Goal: Task Accomplishment & Management: Use online tool/utility

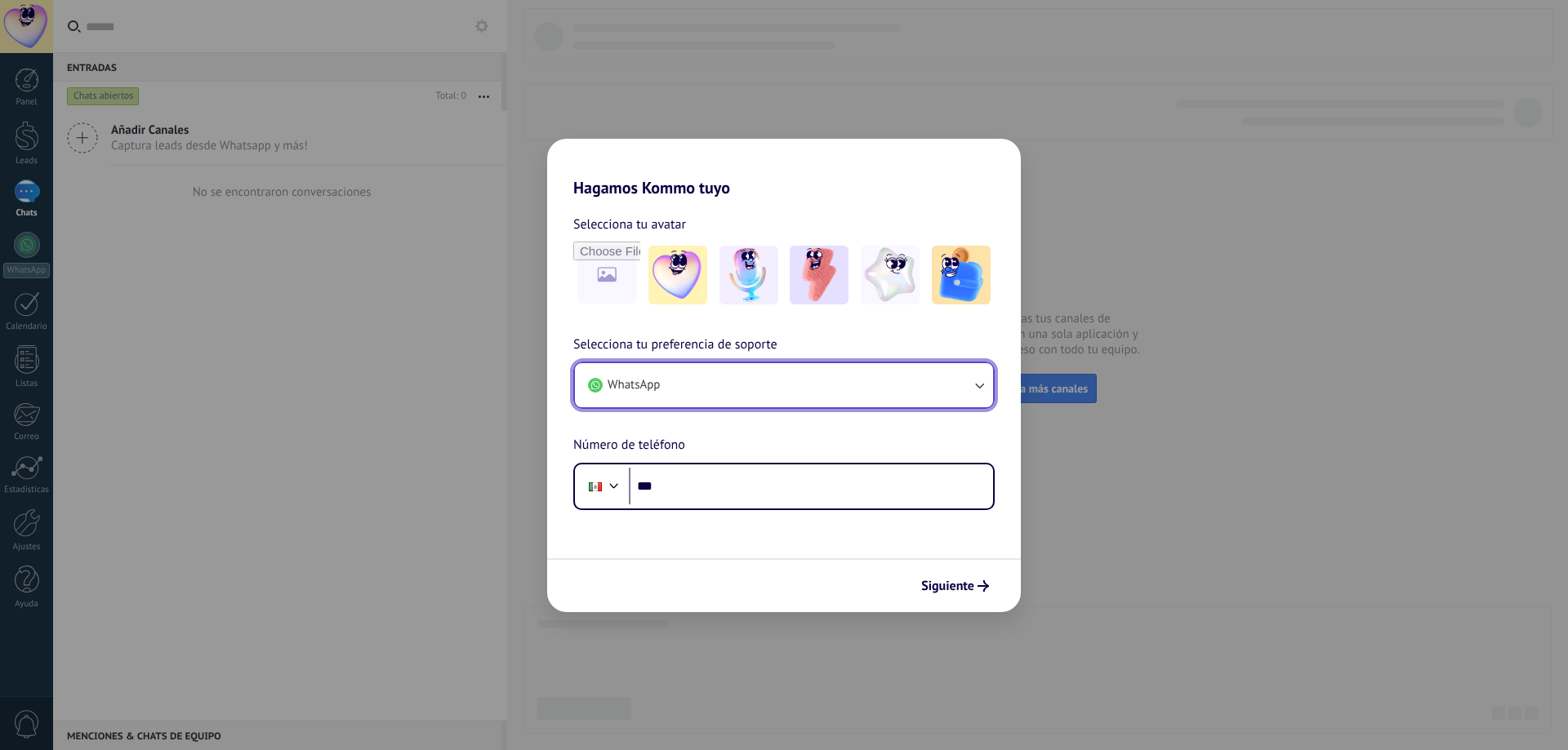
click at [827, 380] on button "WhatsApp" at bounding box center [783, 386] width 418 height 44
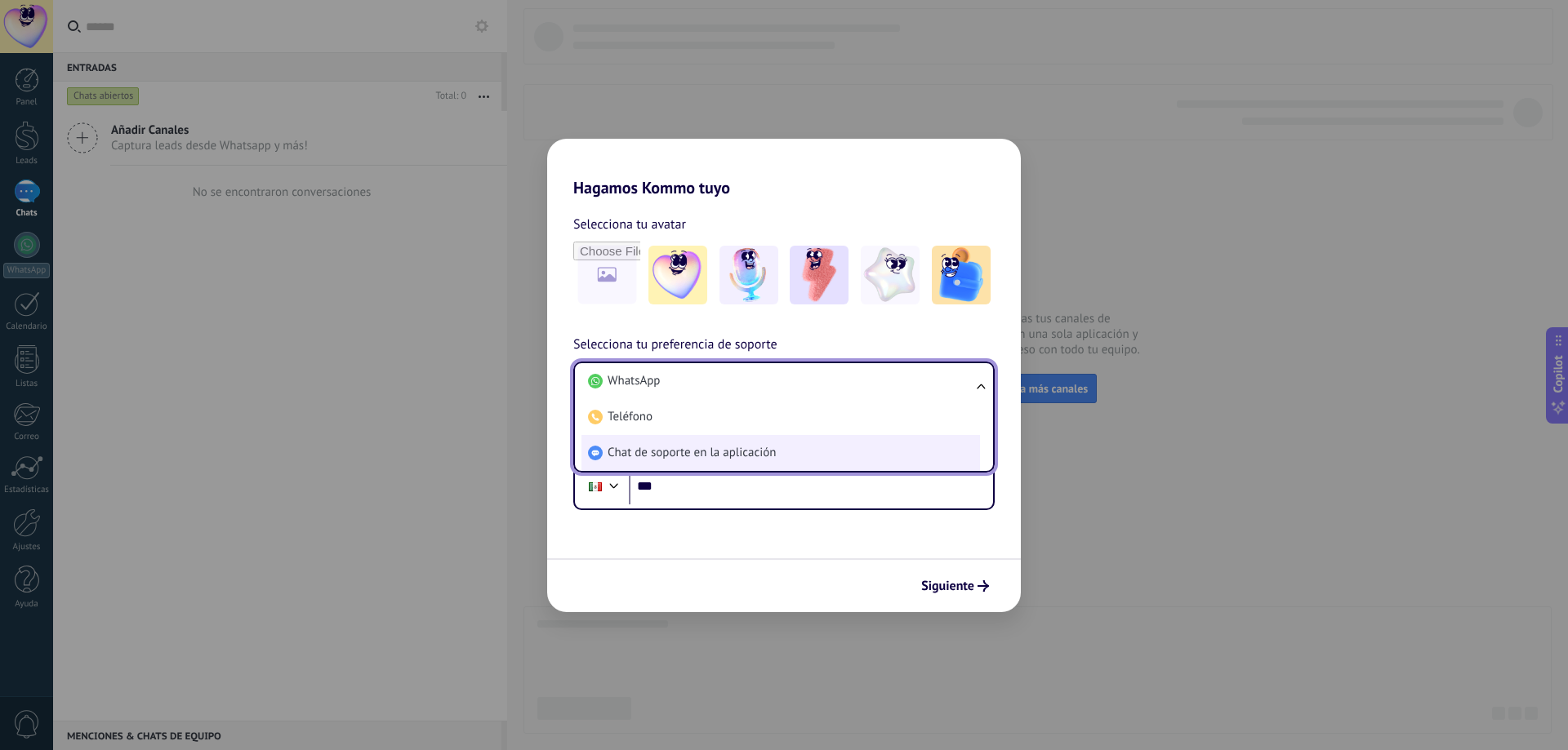
click at [786, 453] on li "Chat de soporte en la aplicación" at bounding box center [780, 453] width 398 height 36
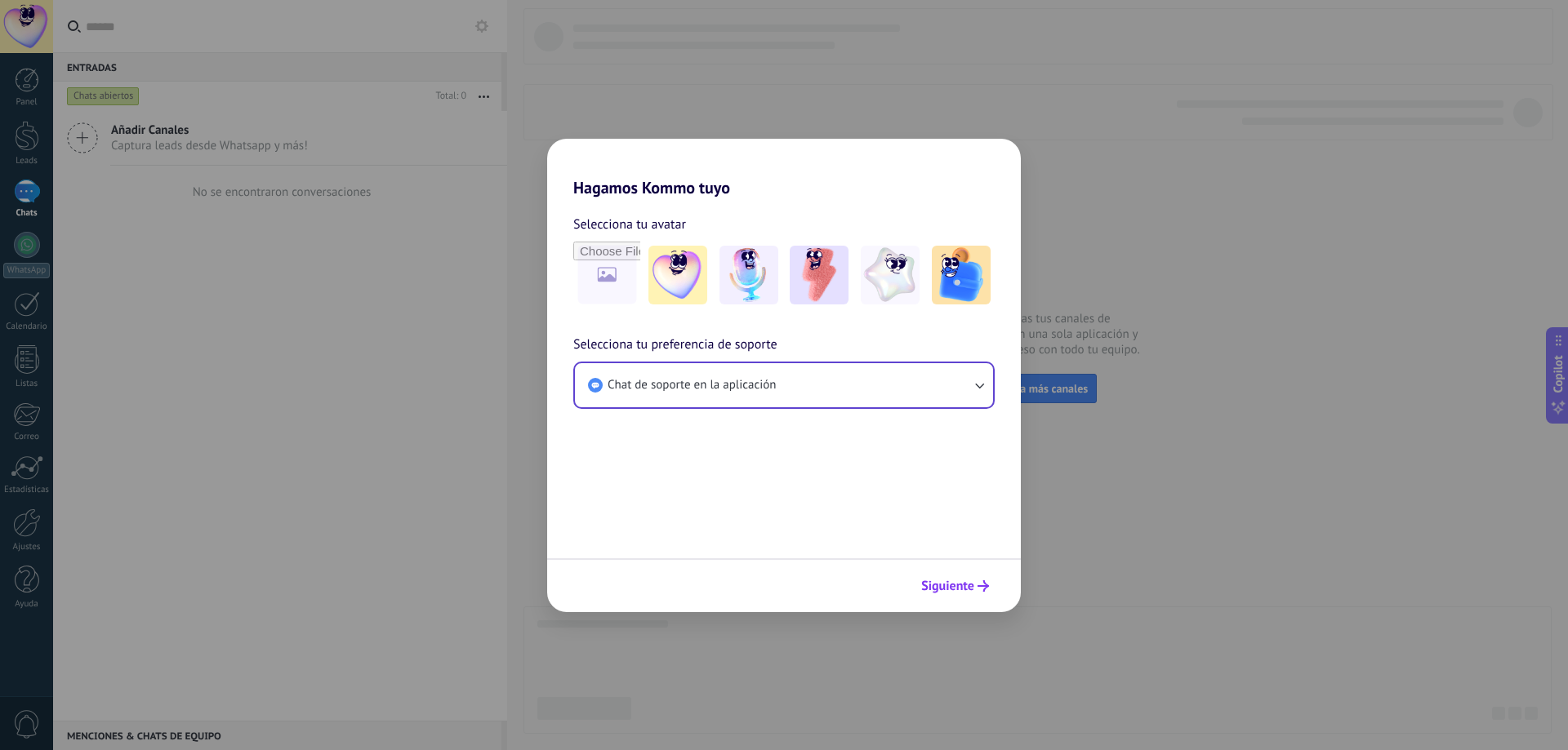
click at [987, 592] on button "Siguiente" at bounding box center [955, 587] width 83 height 28
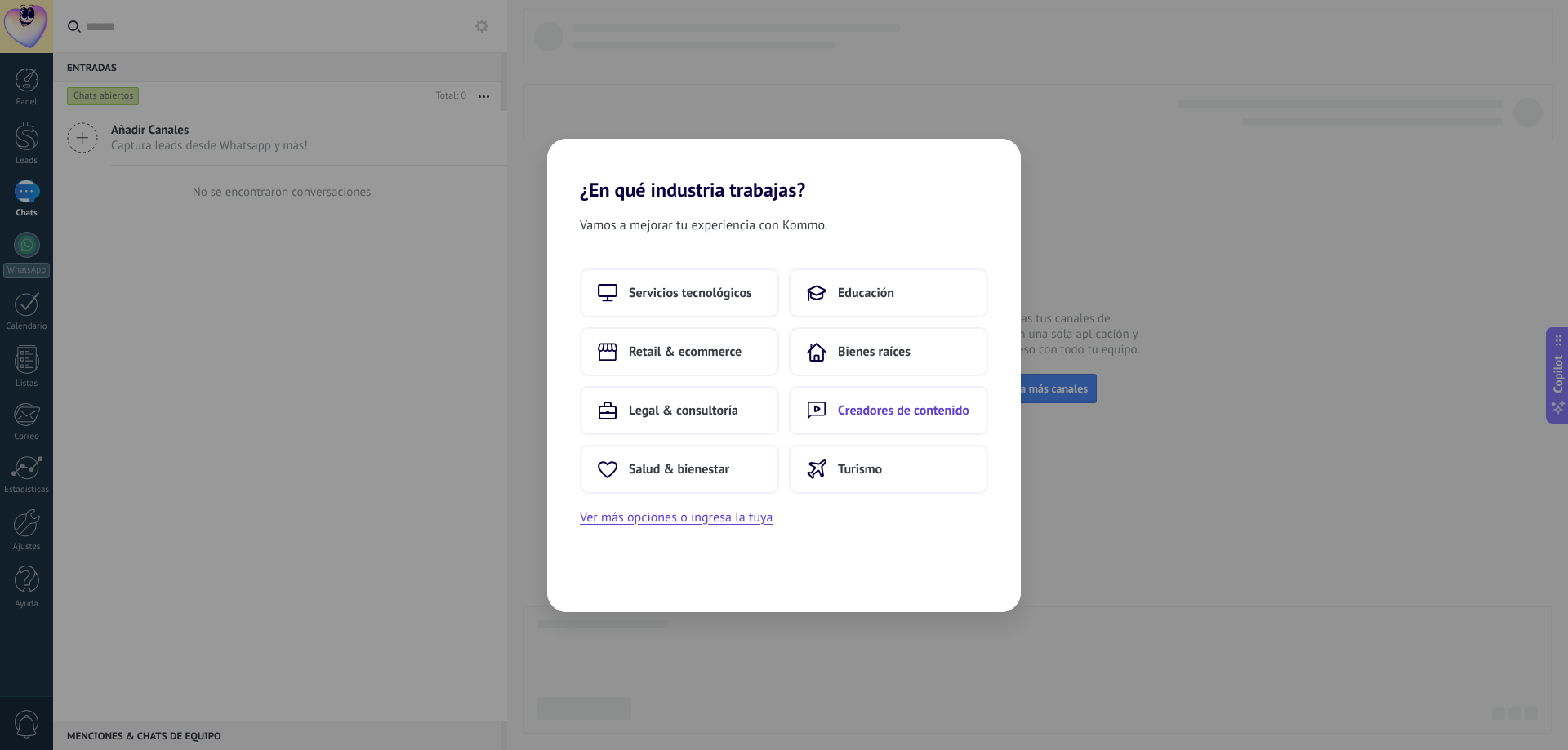
click at [928, 397] on button "Creadores de contenido" at bounding box center [888, 410] width 199 height 49
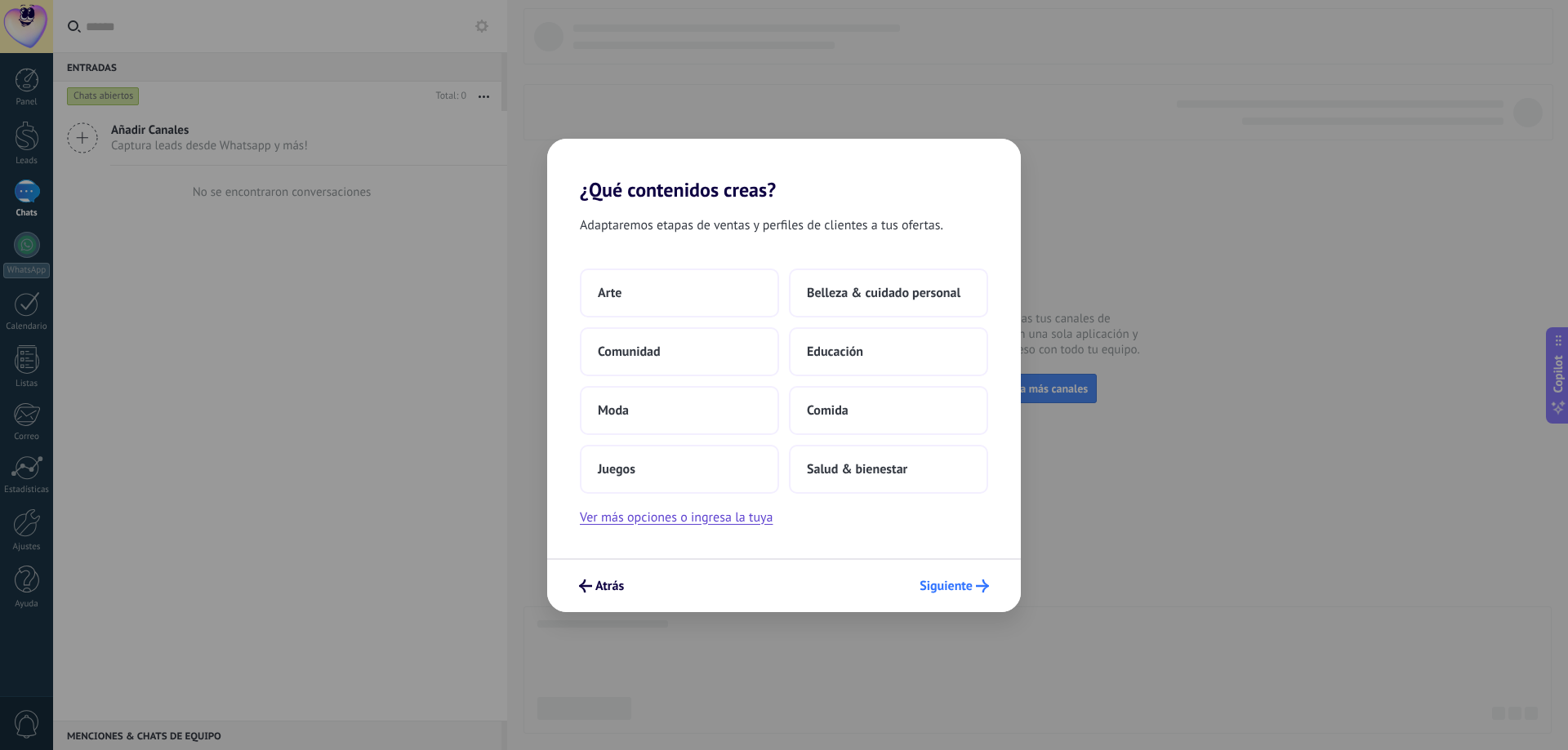
click at [944, 580] on span "Siguiente" at bounding box center [946, 586] width 53 height 11
click at [944, 576] on button "Siguiente" at bounding box center [955, 587] width 84 height 28
click at [906, 464] on span "Salud & bienestar" at bounding box center [857, 470] width 100 height 17
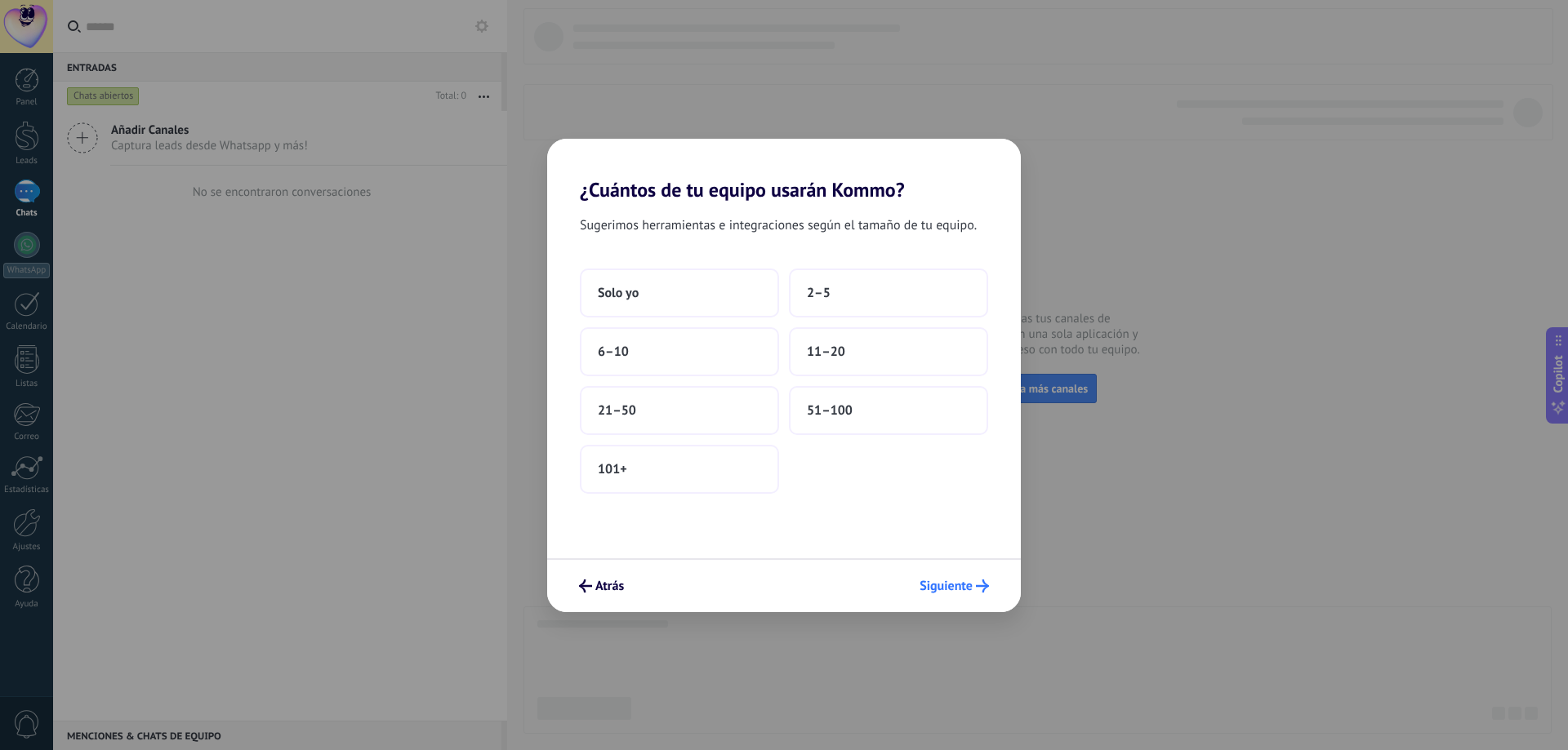
click at [948, 580] on span "Siguiente" at bounding box center [946, 586] width 53 height 11
click at [680, 299] on button "Solo yo" at bounding box center [679, 293] width 199 height 49
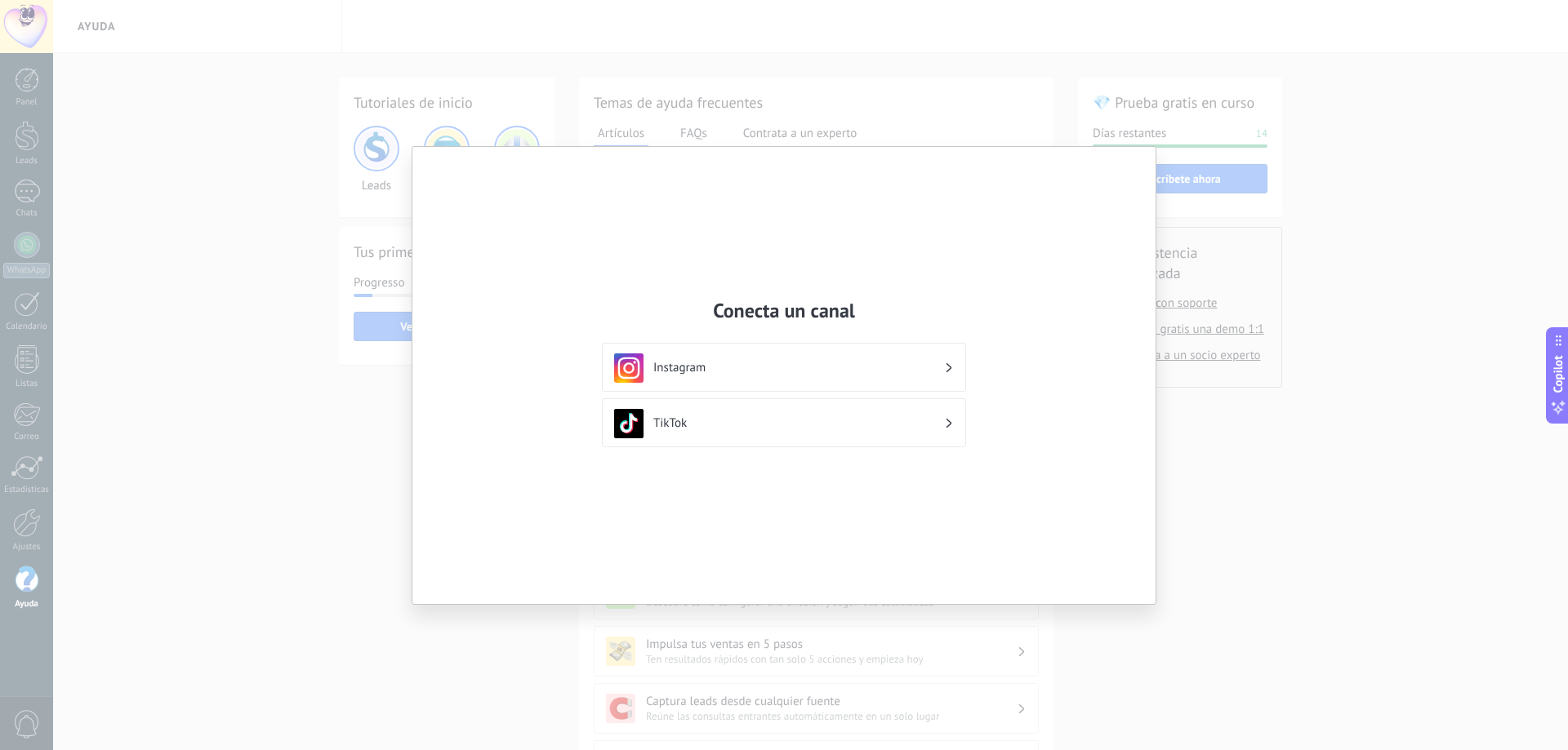
click at [1255, 77] on div "Conecta un canal Instagram TikTok" at bounding box center [784, 375] width 1568 height 750
click at [1083, 151] on div "Conecta un canal Instagram TikTok" at bounding box center [783, 375] width 743 height 457
click at [807, 381] on div "Instagram" at bounding box center [784, 368] width 340 height 29
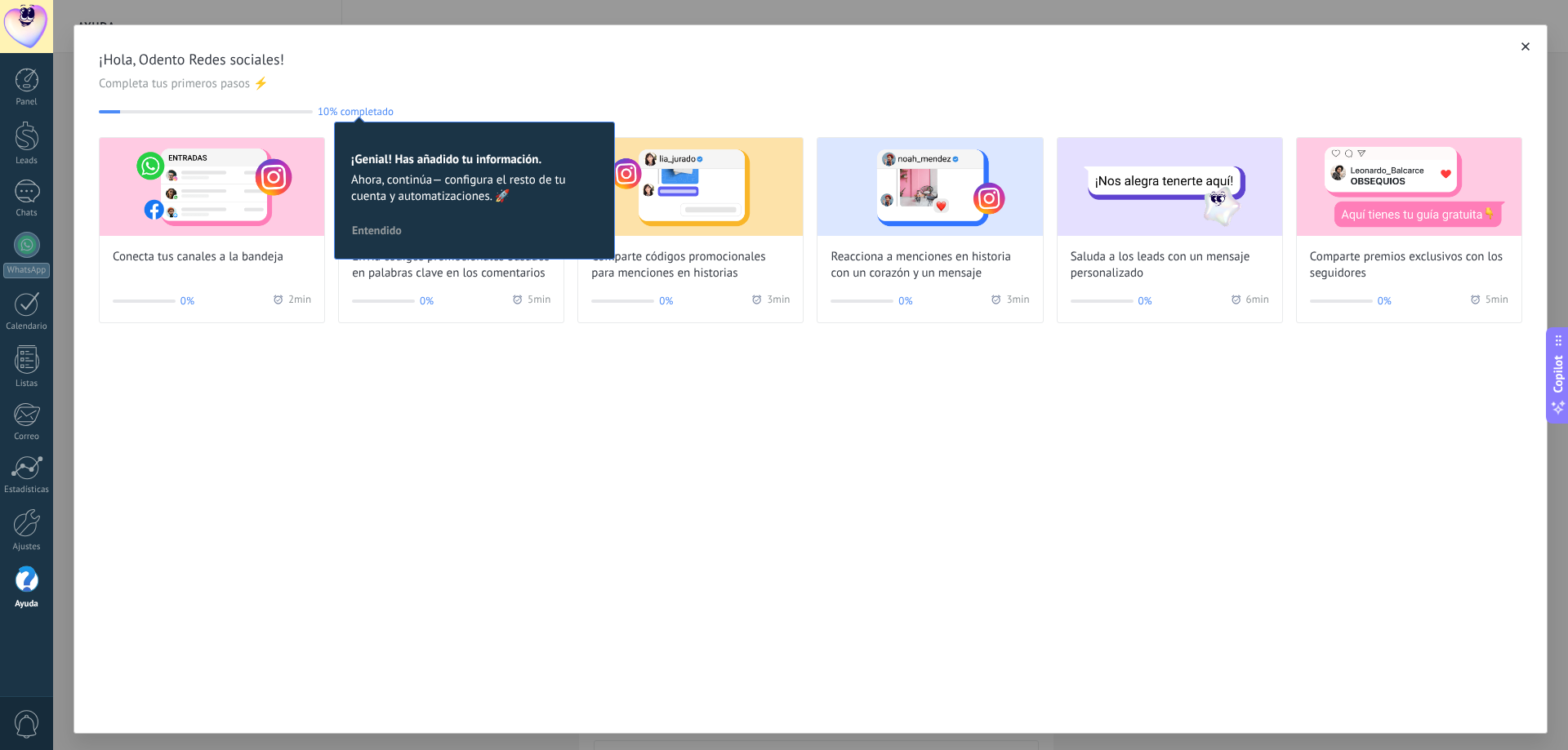
click at [1521, 46] on icon "button" at bounding box center [1525, 46] width 8 height 8
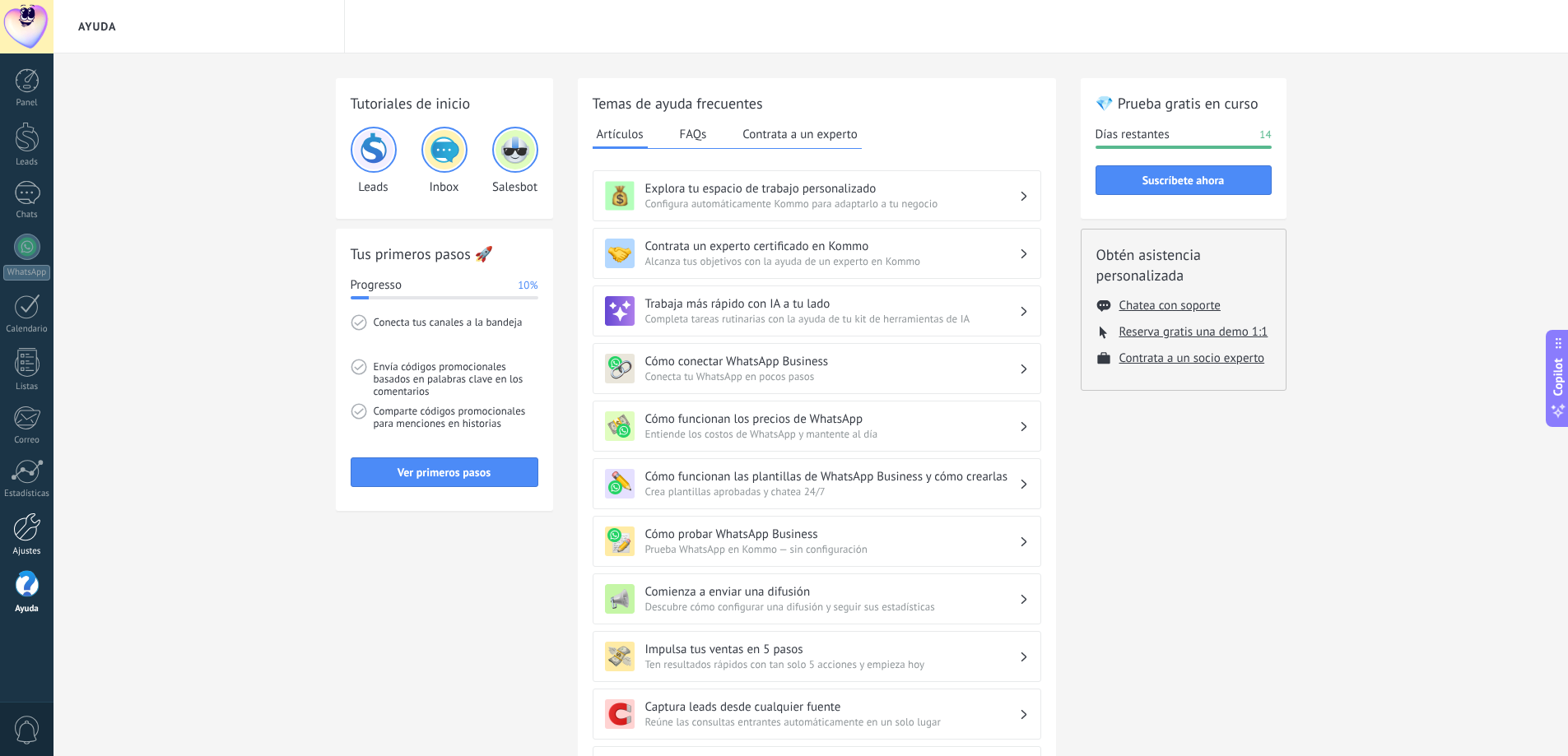
click at [39, 514] on div at bounding box center [27, 527] width 28 height 29
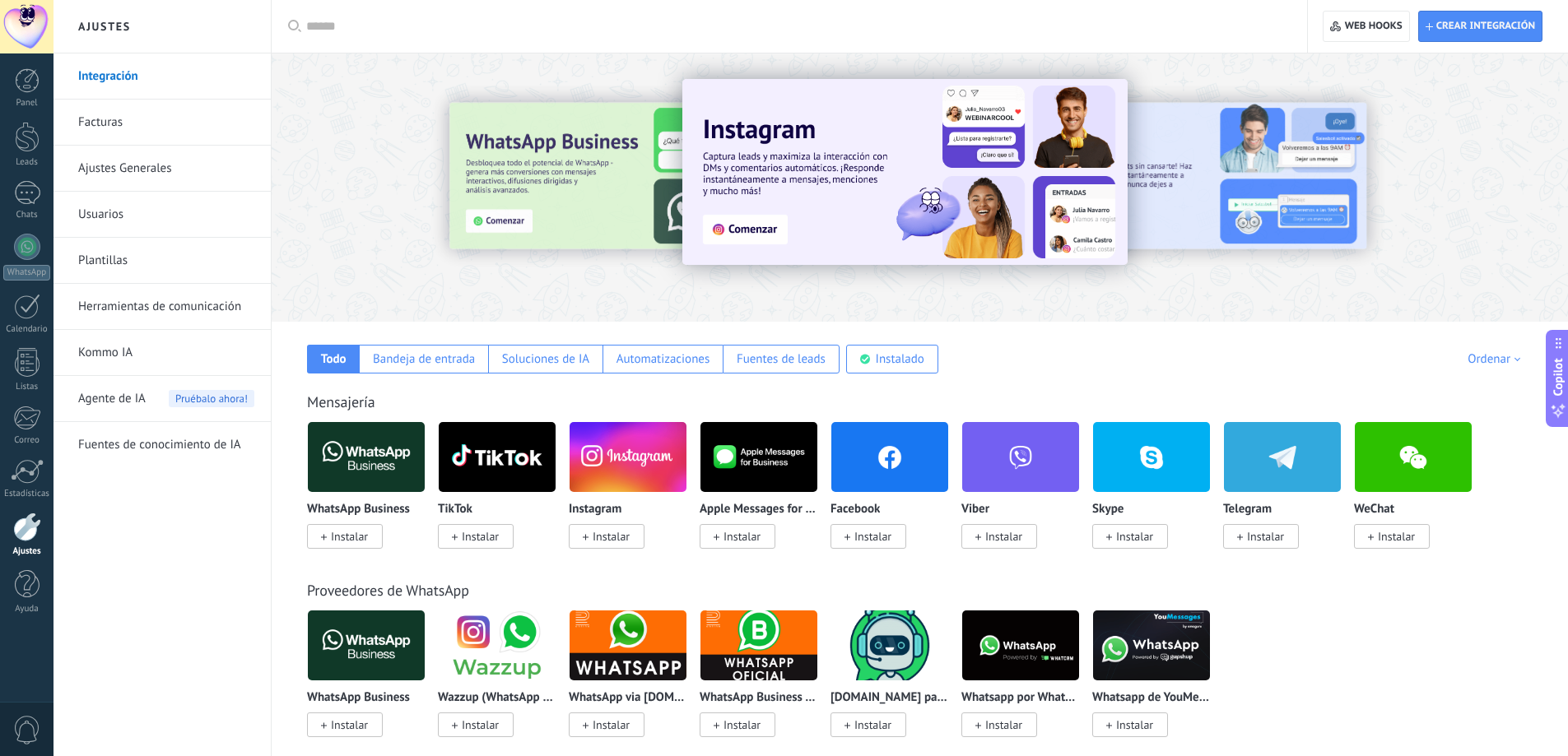
click at [329, 533] on span "Instalar" at bounding box center [345, 537] width 76 height 25
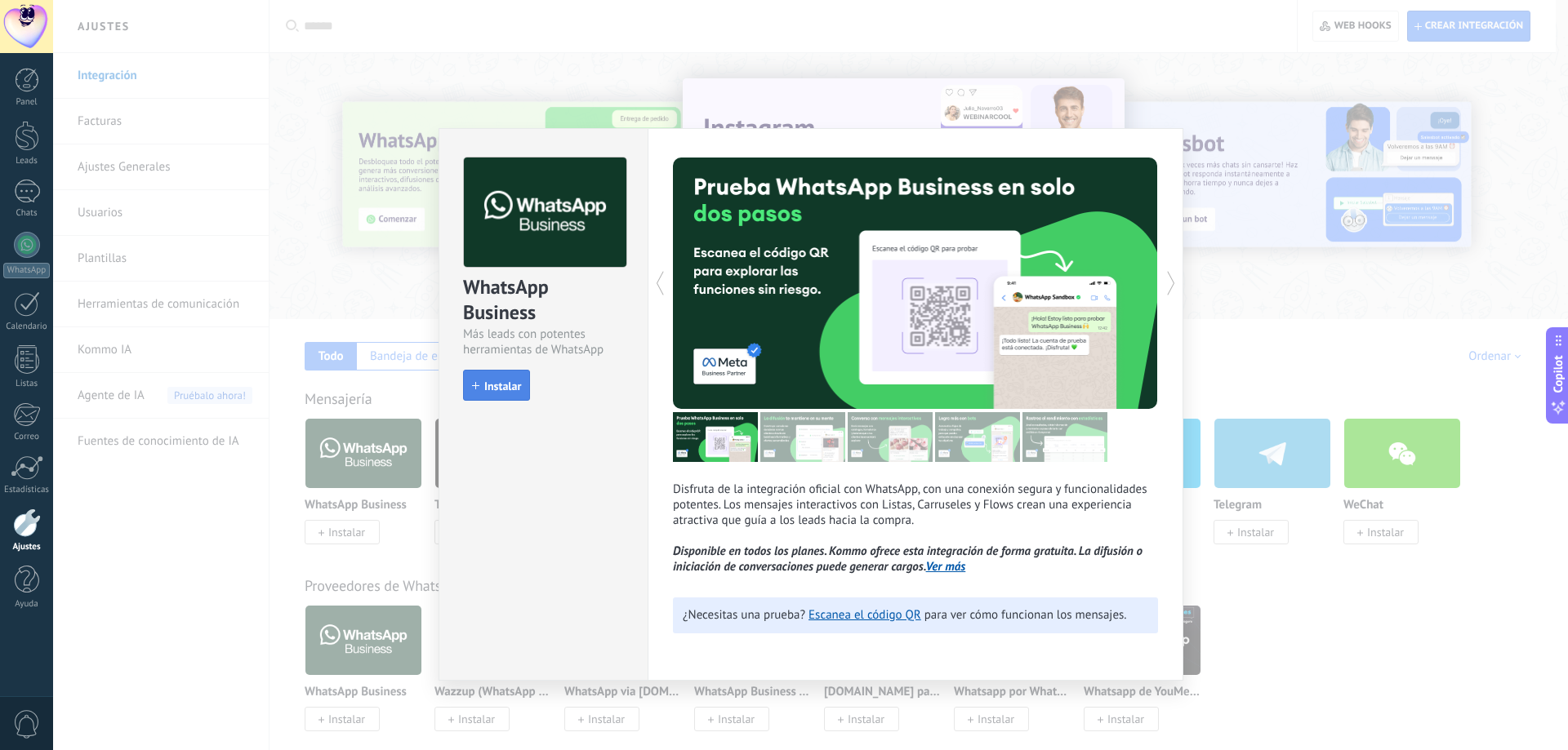
click at [517, 391] on span "Instalar" at bounding box center [502, 386] width 37 height 11
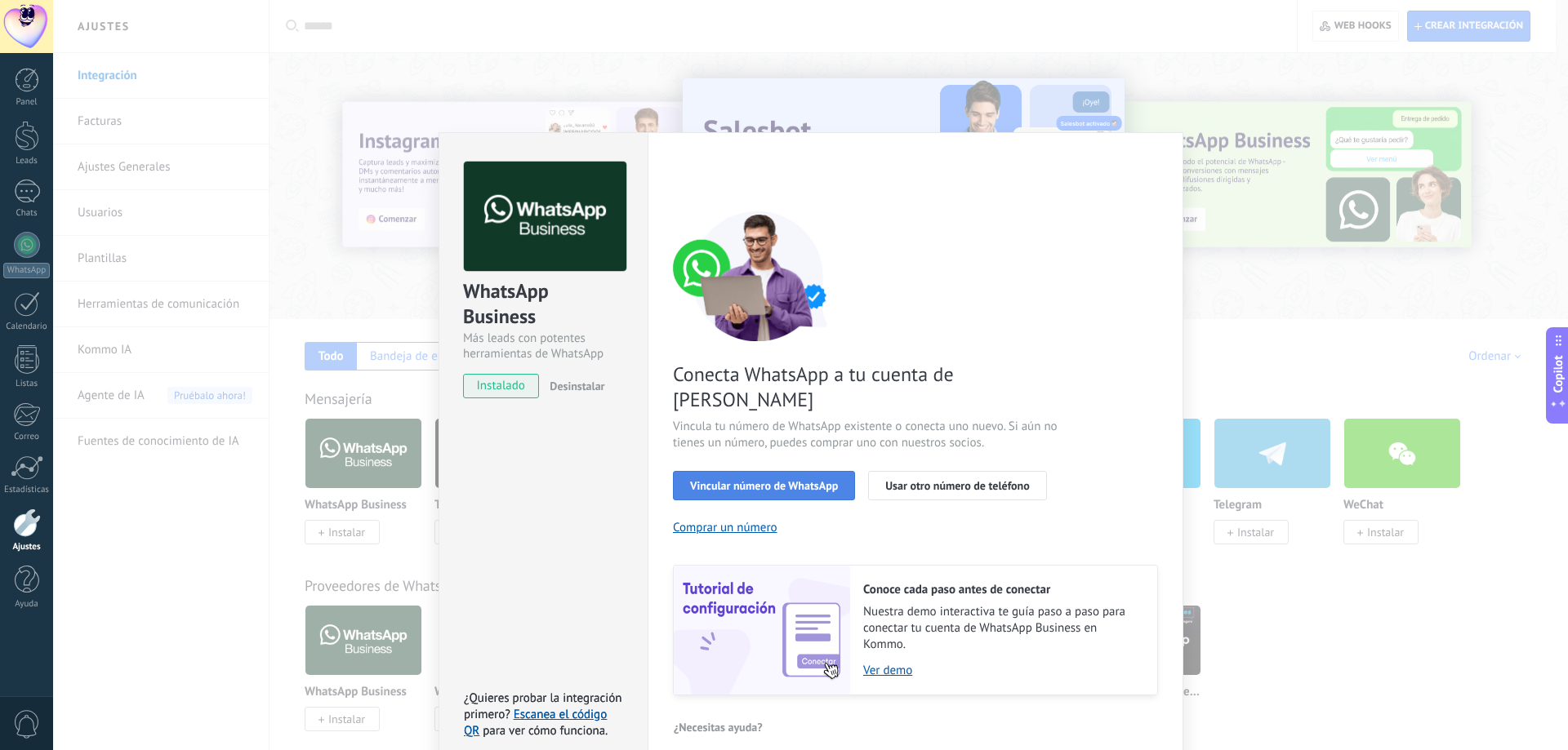
click at [831, 480] on span "Vincular número de WhatsApp" at bounding box center [764, 486] width 148 height 11
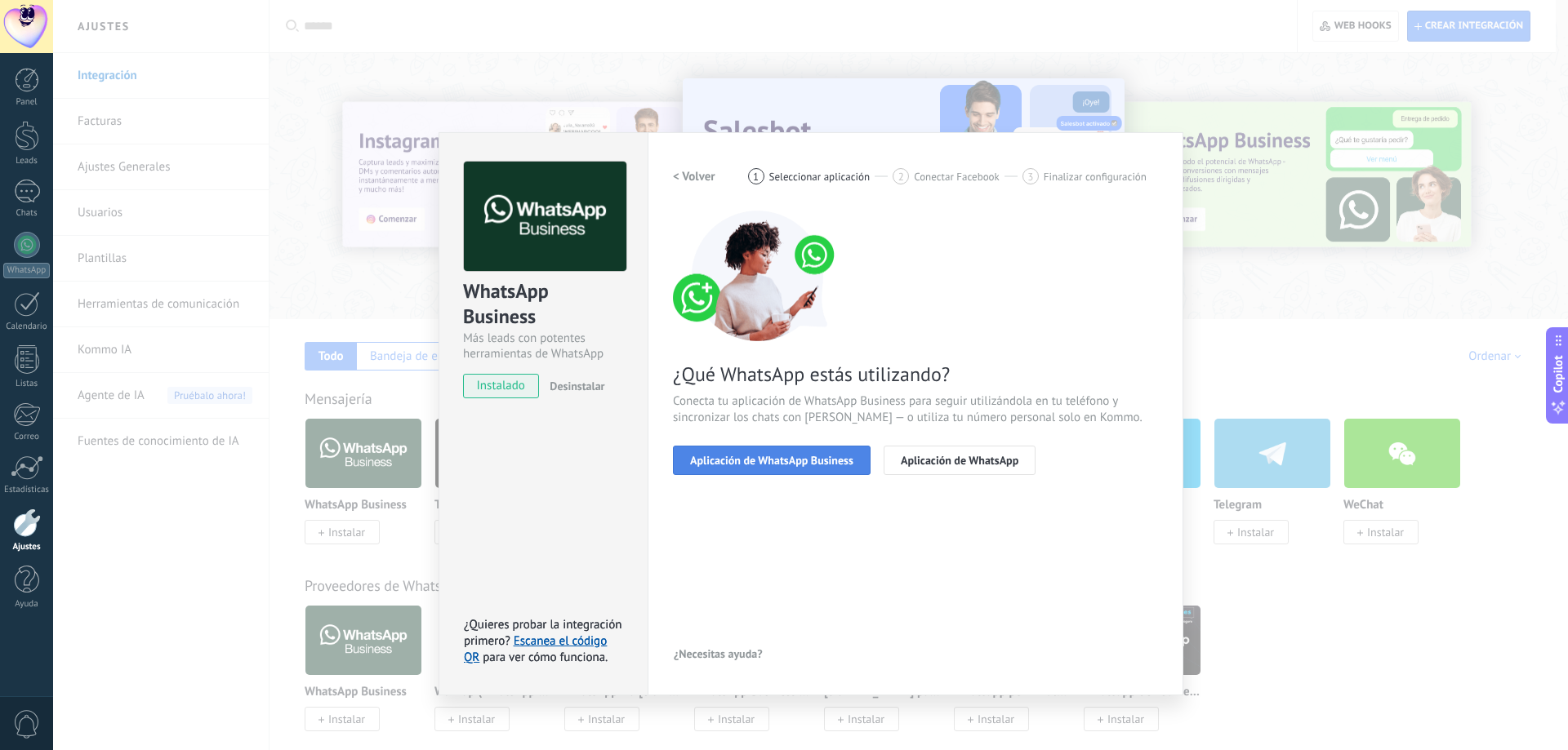
click at [831, 469] on button "Aplicación de WhatsApp Business" at bounding box center [771, 461] width 197 height 29
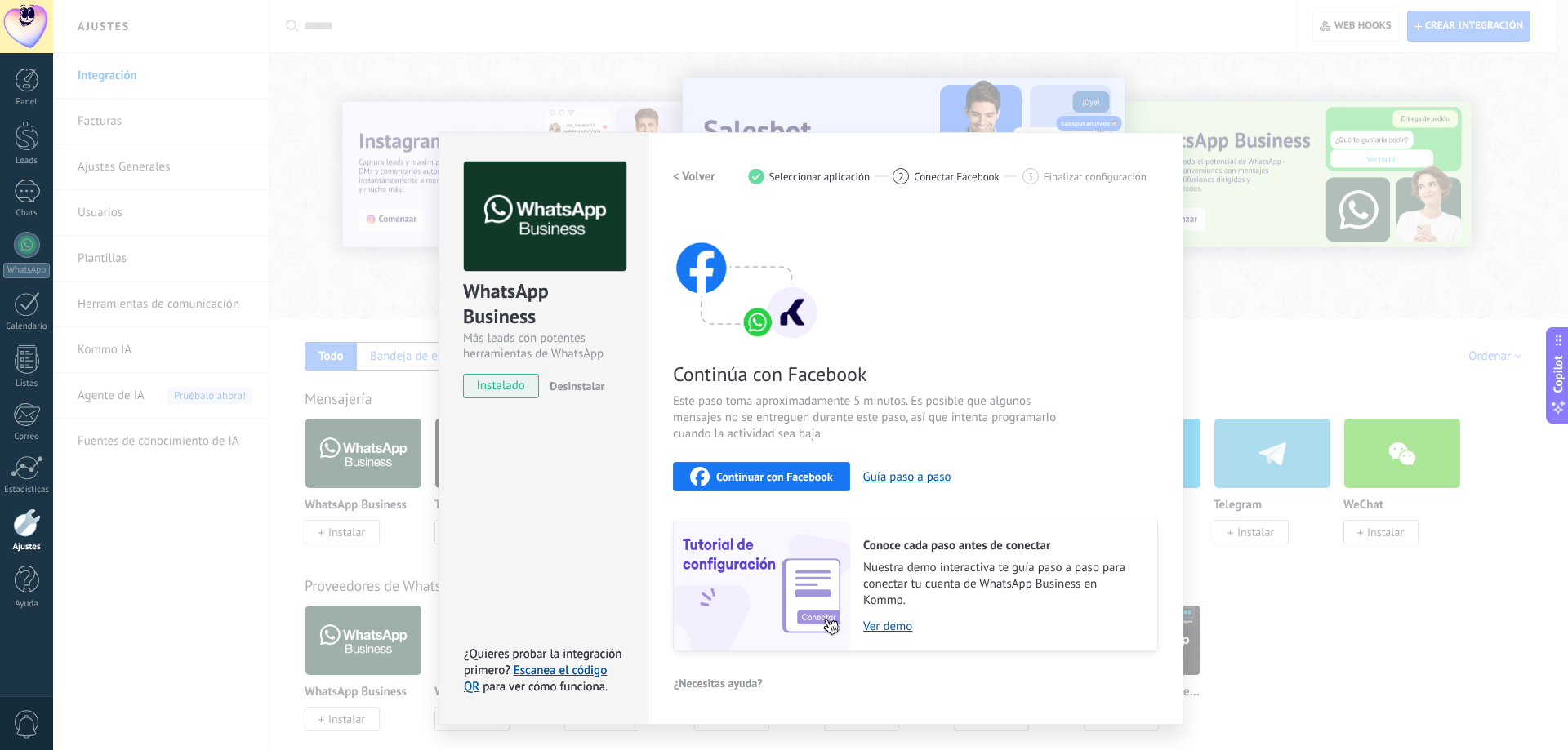
click at [831, 471] on span "Continuar con Facebook" at bounding box center [774, 476] width 117 height 11
click at [789, 484] on div "Continuar con Facebook" at bounding box center [762, 476] width 143 height 19
